Goal: Task Accomplishment & Management: Complete application form

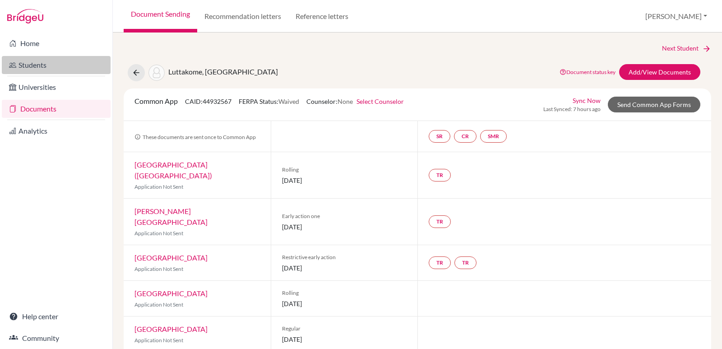
click at [34, 67] on link "Students" at bounding box center [56, 65] width 109 height 18
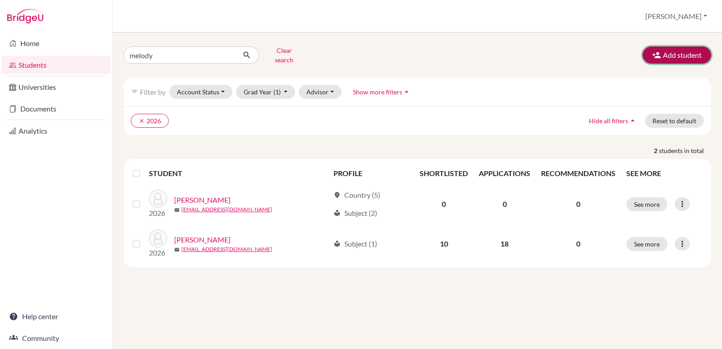
click at [662, 51] on button "Add student" at bounding box center [677, 54] width 69 height 17
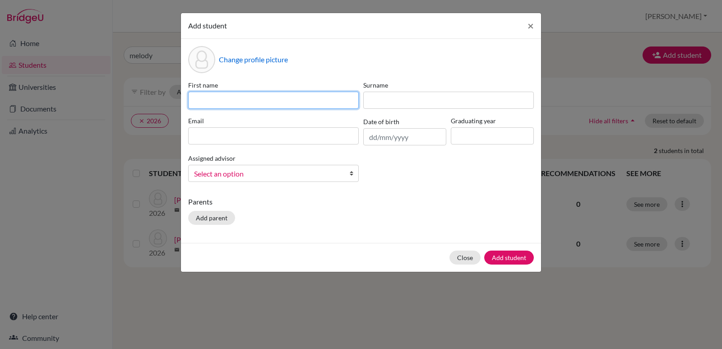
click at [257, 98] on input at bounding box center [273, 100] width 171 height 17
type input "Nishan"
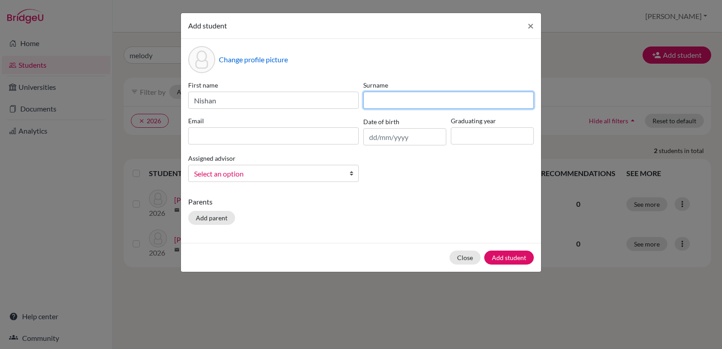
click at [419, 102] on input at bounding box center [448, 100] width 171 height 17
type input "van [PERSON_NAME]"
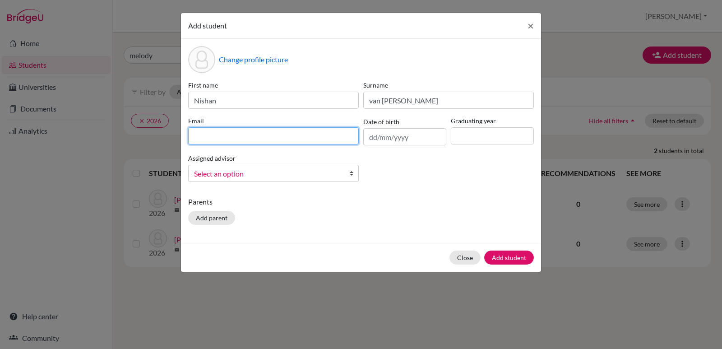
click at [247, 138] on input at bounding box center [273, 135] width 171 height 17
paste input "[EMAIL_ADDRESS][DOMAIN_NAME]"
type input "[EMAIL_ADDRESS][DOMAIN_NAME]"
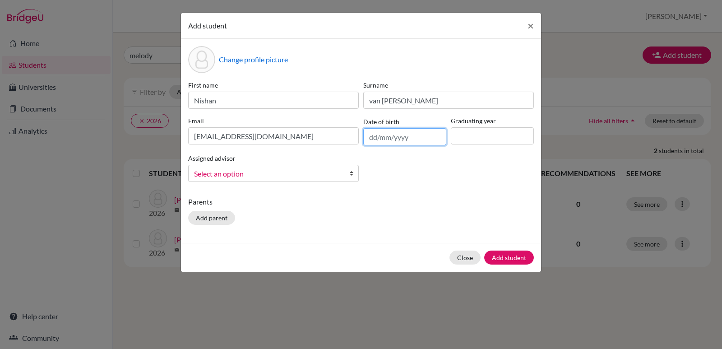
click at [406, 139] on input "text" at bounding box center [404, 136] width 83 height 17
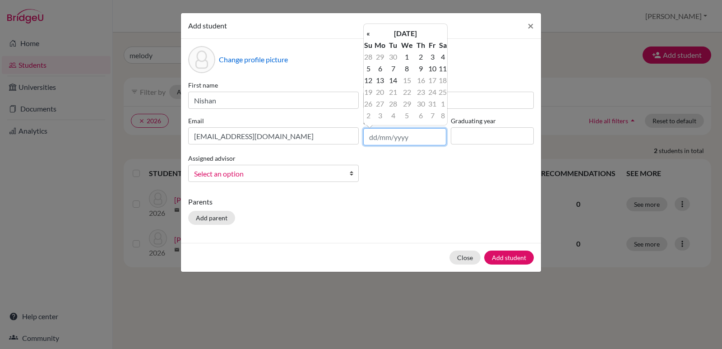
click at [407, 139] on input "text" at bounding box center [404, 136] width 83 height 17
click at [459, 134] on input at bounding box center [492, 135] width 83 height 17
click at [460, 134] on input at bounding box center [492, 135] width 83 height 17
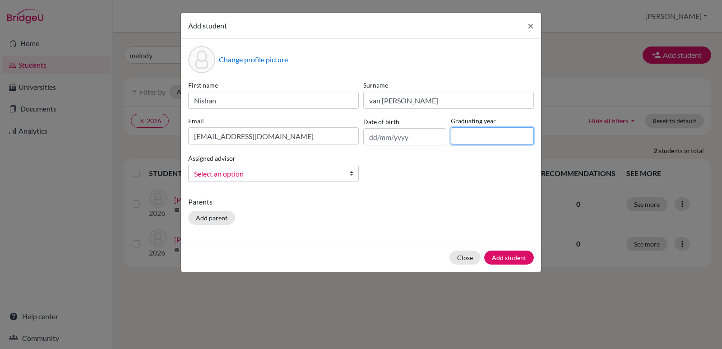
type input "2026"
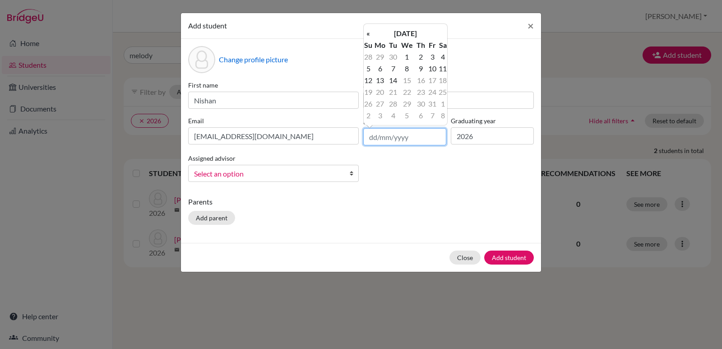
click at [436, 137] on input "text" at bounding box center [404, 136] width 83 height 17
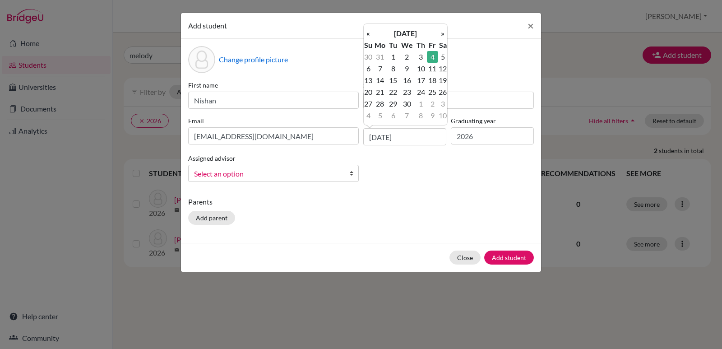
type input "[DATE]"
click at [351, 176] on b at bounding box center [353, 173] width 9 height 16
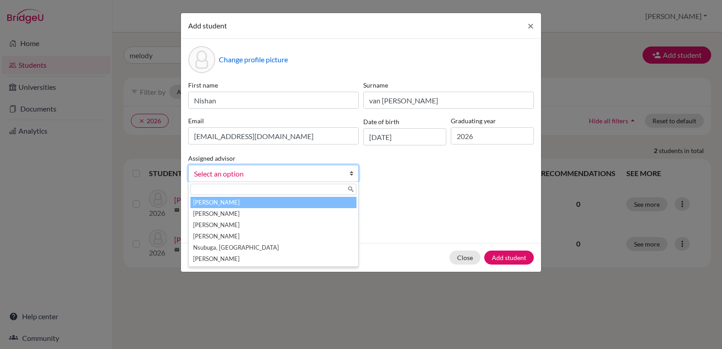
click at [351, 176] on b at bounding box center [353, 173] width 9 height 16
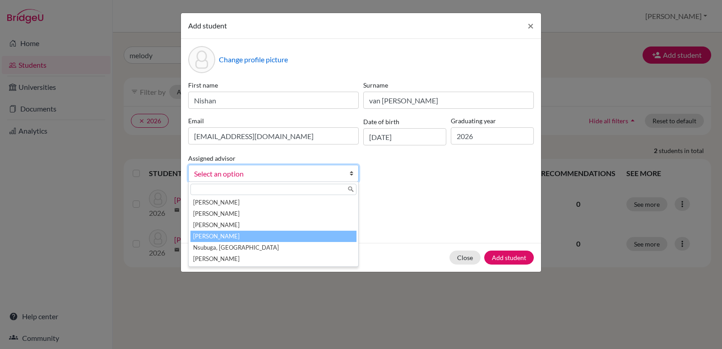
click at [284, 235] on li "[PERSON_NAME]" at bounding box center [273, 236] width 166 height 11
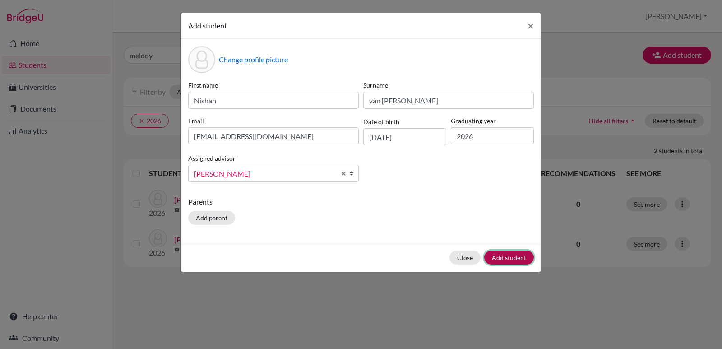
click at [512, 260] on button "Add student" at bounding box center [509, 257] width 50 height 14
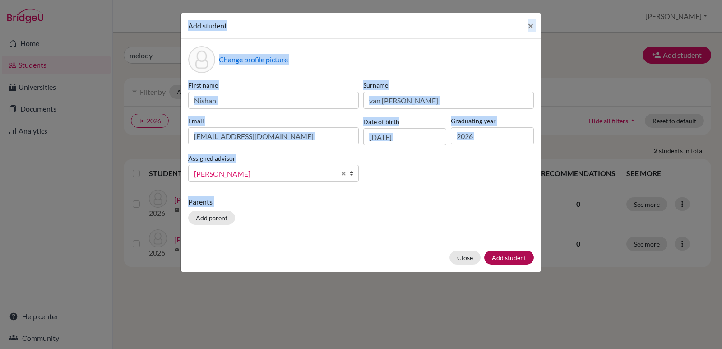
click at [512, 260] on div "Add student × Change profile picture First name [PERSON_NAME] Surname van [PERS…" at bounding box center [361, 174] width 722 height 349
